Goal: Task Accomplishment & Management: Manage account settings

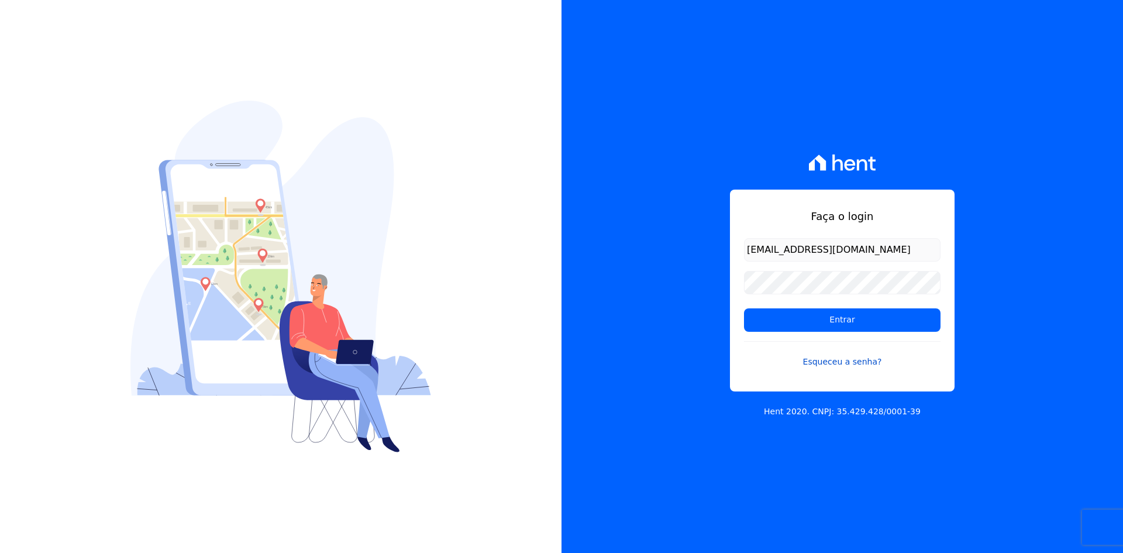
type input "[EMAIL_ADDRESS][DOMAIN_NAME]"
click at [815, 360] on link "Esqueceu a senha?" at bounding box center [842, 354] width 197 height 27
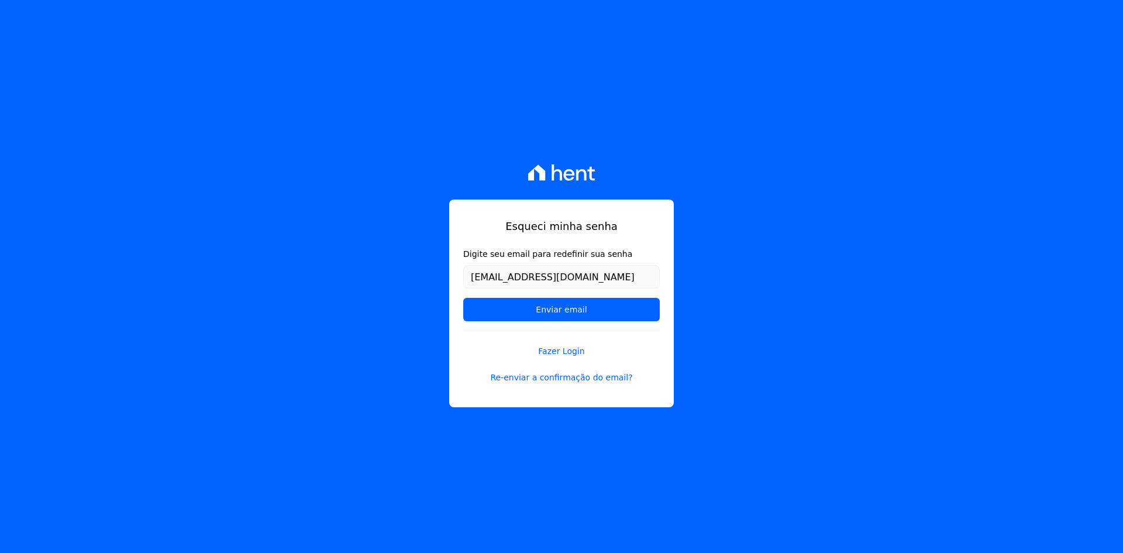
type input "matheusldef@outlook.com"
click at [463, 298] on input "Enviar email" at bounding box center [561, 309] width 197 height 23
click at [550, 300] on input "Enviar email" at bounding box center [561, 309] width 197 height 23
click at [546, 314] on input "Enviar email" at bounding box center [561, 309] width 197 height 23
